Goal: Task Accomplishment & Management: Use online tool/utility

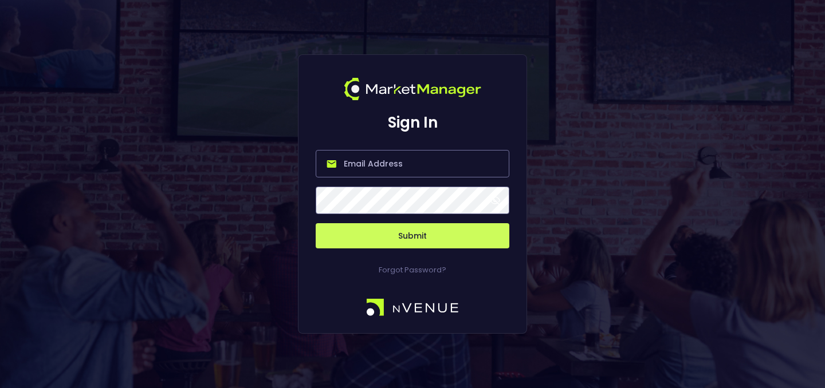
type input "[PERSON_NAME][EMAIL_ADDRESS][DOMAIN_NAME]"
click at [400, 230] on button "Submit" at bounding box center [413, 235] width 194 height 25
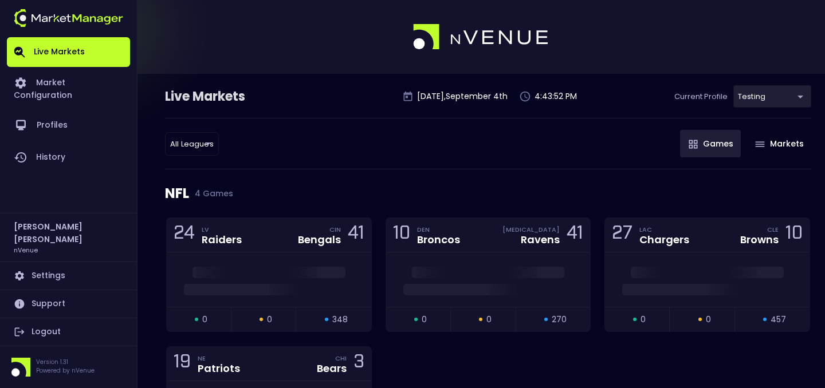
click at [59, 324] on link "Logout" at bounding box center [68, 333] width 123 height 28
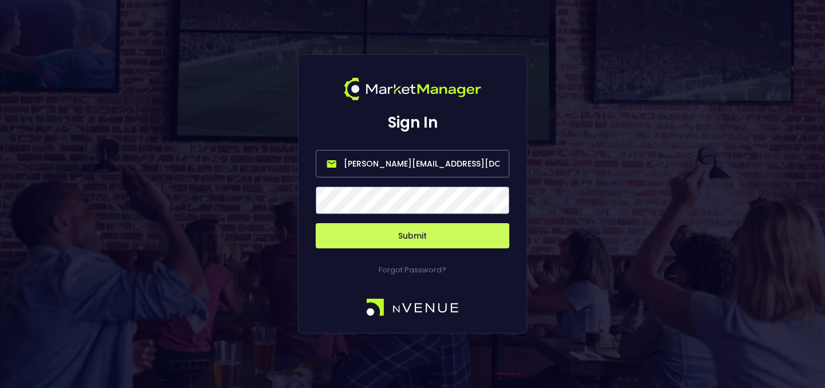
click at [389, 166] on input "[PERSON_NAME][EMAIL_ADDRESS][DOMAIN_NAME]" at bounding box center [413, 164] width 194 height 28
click at [363, 242] on button "Submit" at bounding box center [413, 235] width 194 height 25
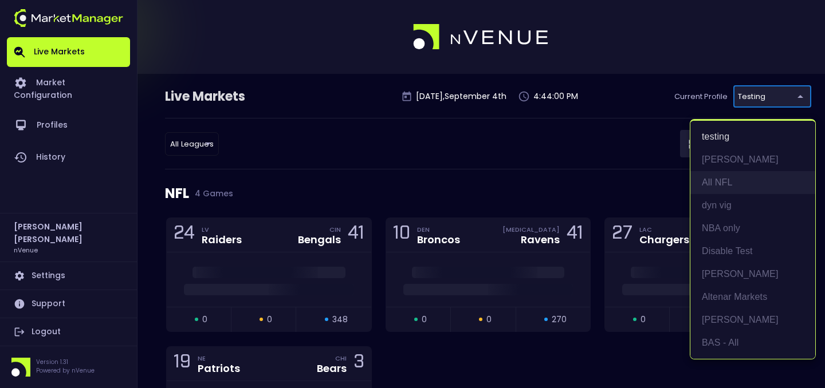
click at [729, 187] on li "All NFL" at bounding box center [752, 182] width 125 height 23
type input "9d8bad92-567c-44a6-ba12-e9bc101fa057"
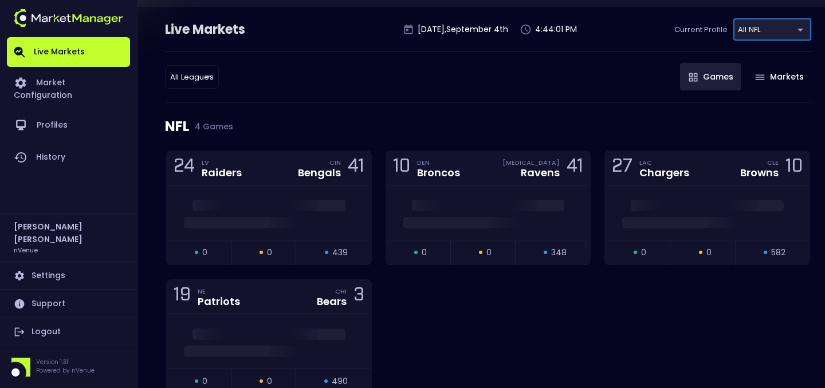
scroll to position [117, 0]
